Goal: Information Seeking & Learning: Learn about a topic

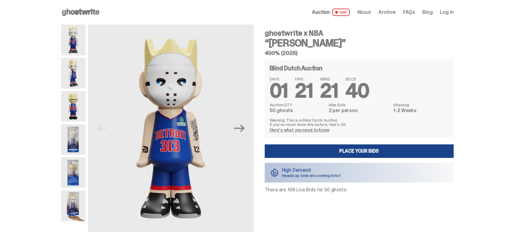
click at [79, 68] on img at bounding box center [73, 73] width 25 height 31
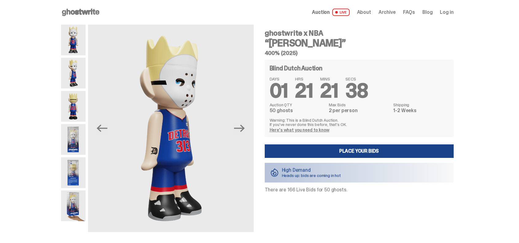
click at [75, 103] on img at bounding box center [73, 106] width 25 height 31
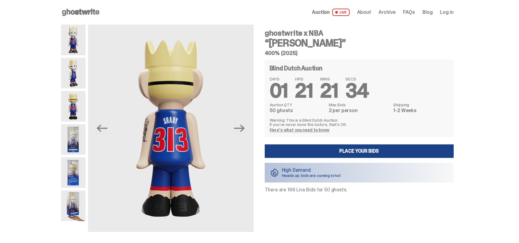
click at [77, 131] on img at bounding box center [73, 139] width 25 height 31
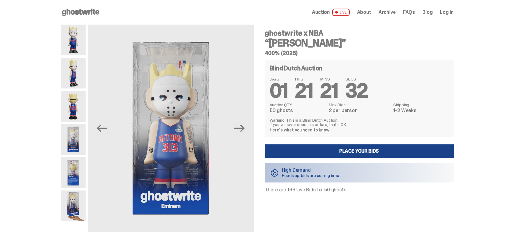
click at [74, 168] on img at bounding box center [73, 172] width 25 height 31
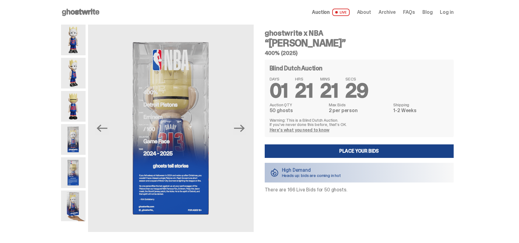
click at [74, 200] on img at bounding box center [73, 205] width 25 height 31
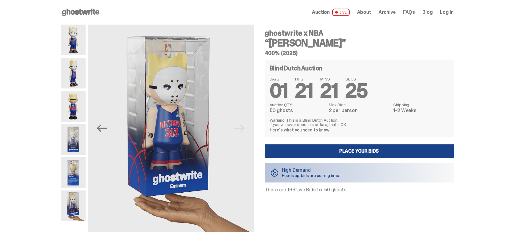
click at [73, 41] on img at bounding box center [73, 40] width 25 height 31
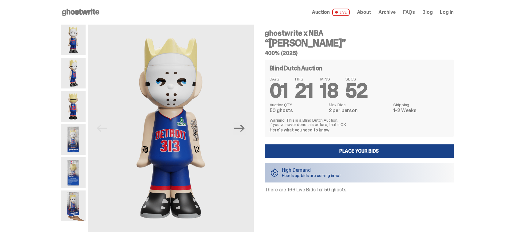
click at [74, 109] on img at bounding box center [73, 106] width 25 height 31
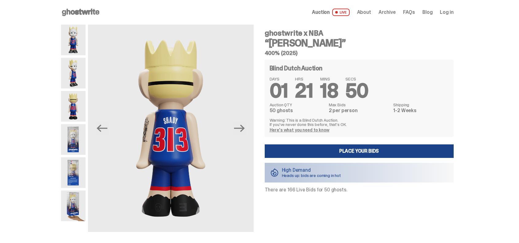
click at [77, 75] on img at bounding box center [73, 73] width 25 height 31
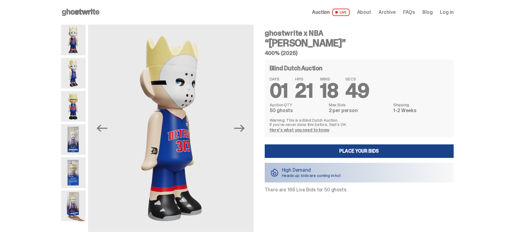
click at [77, 43] on img at bounding box center [73, 40] width 25 height 31
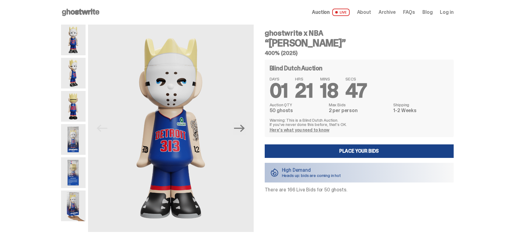
click at [81, 138] on img at bounding box center [73, 139] width 25 height 31
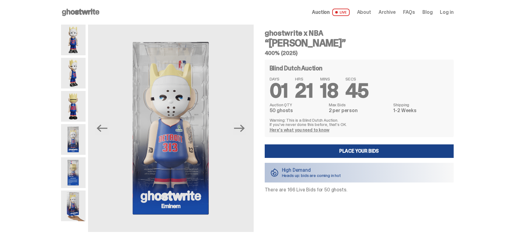
click at [76, 167] on img at bounding box center [73, 172] width 25 height 31
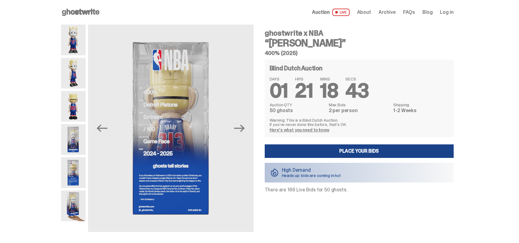
click at [76, 139] on img at bounding box center [73, 139] width 25 height 31
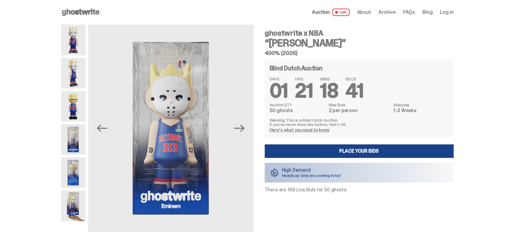
click at [75, 103] on img at bounding box center [73, 106] width 25 height 31
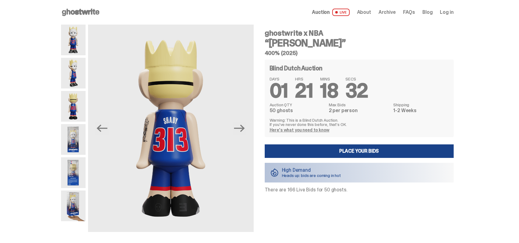
click at [76, 63] on img at bounding box center [73, 73] width 25 height 31
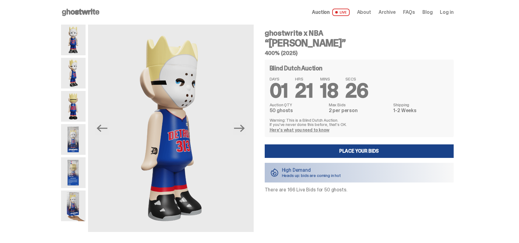
click at [78, 143] on img at bounding box center [73, 139] width 25 height 31
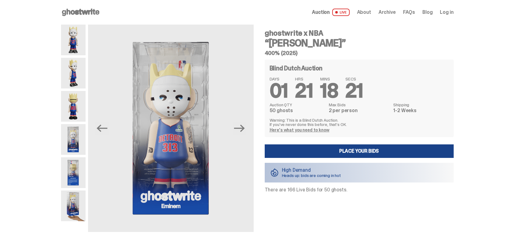
click at [75, 196] on img at bounding box center [73, 205] width 25 height 31
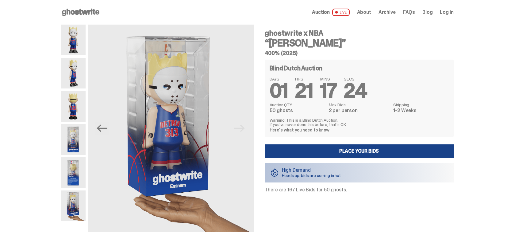
click at [86, 11] on use at bounding box center [80, 12] width 37 height 7
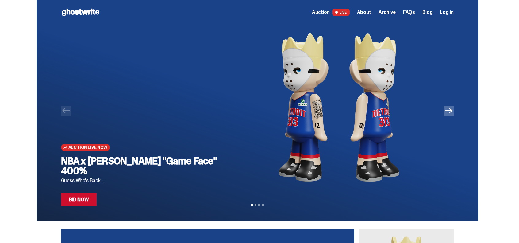
click at [451, 114] on button "Next" at bounding box center [449, 110] width 10 height 10
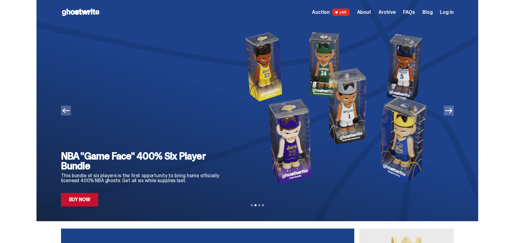
click at [451, 114] on button "Next" at bounding box center [449, 110] width 10 height 10
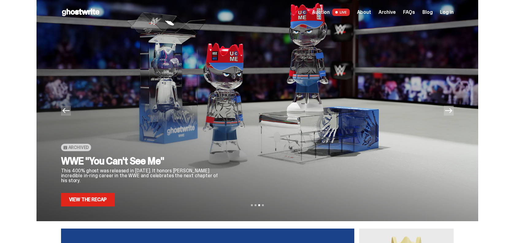
click at [451, 114] on button "Next" at bounding box center [449, 110] width 10 height 10
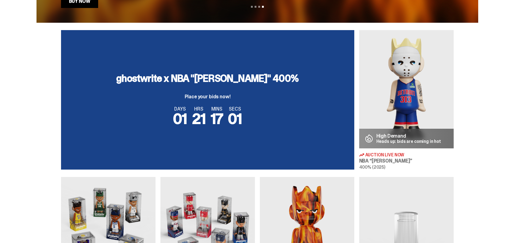
scroll to position [115, 0]
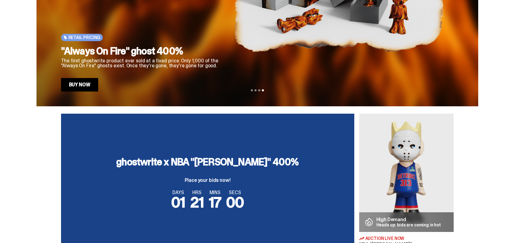
click at [405, 162] on img at bounding box center [406, 172] width 94 height 118
